Goal: Find specific page/section: Find specific page/section

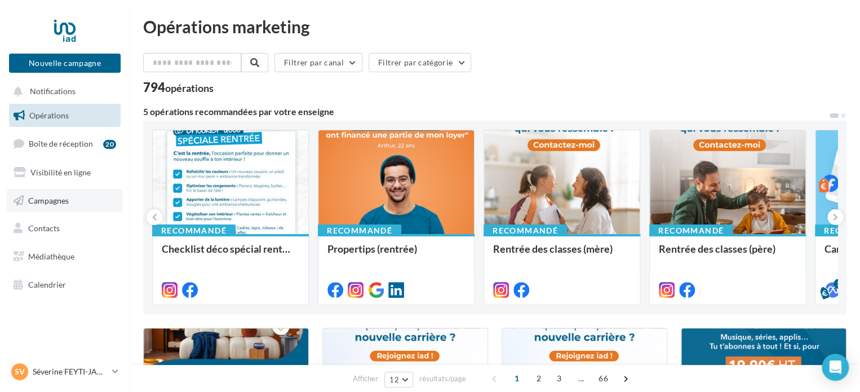
click at [66, 205] on span "Campagnes" at bounding box center [48, 200] width 41 height 10
